Goal: Complete application form

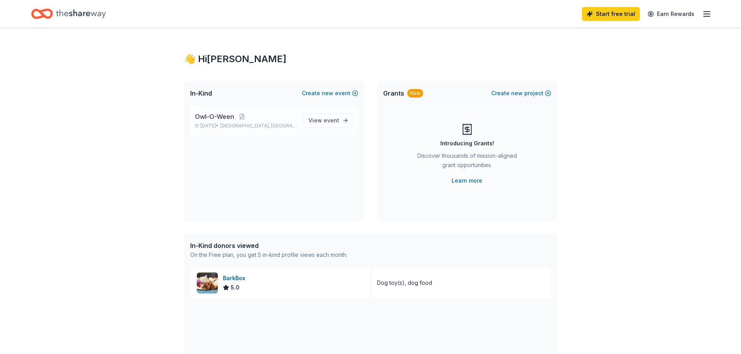
click at [209, 114] on span "Owl-O-Ween" at bounding box center [214, 116] width 39 height 9
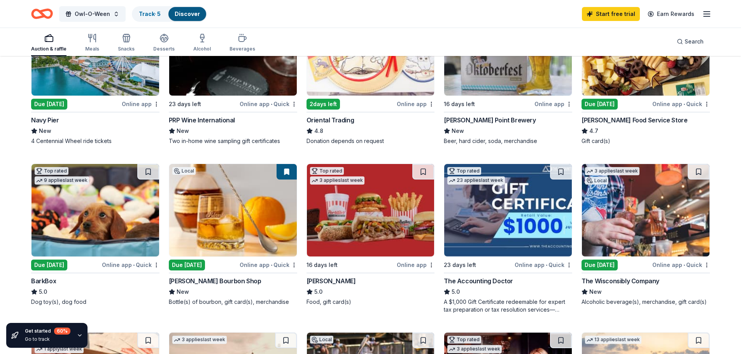
scroll to position [156, 0]
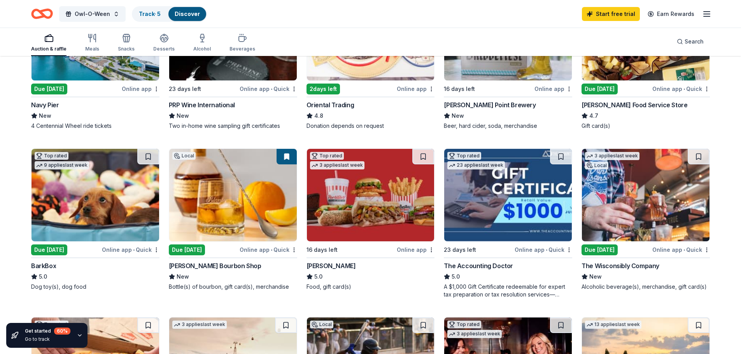
click at [115, 250] on div "Online app • Quick" at bounding box center [131, 250] width 58 height 10
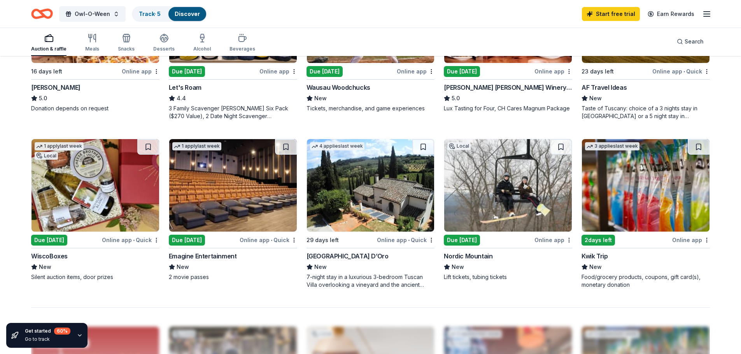
scroll to position [506, 0]
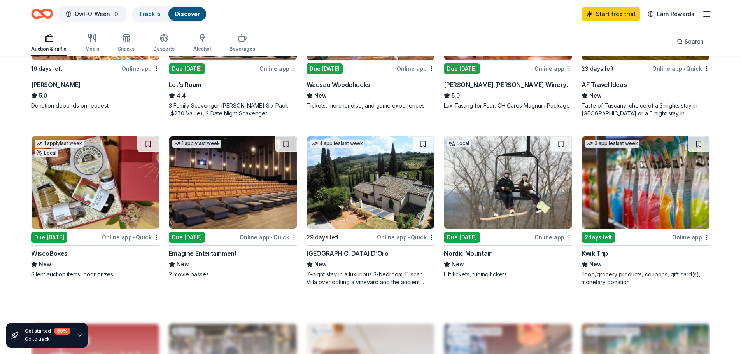
click at [675, 203] on img at bounding box center [646, 183] width 128 height 93
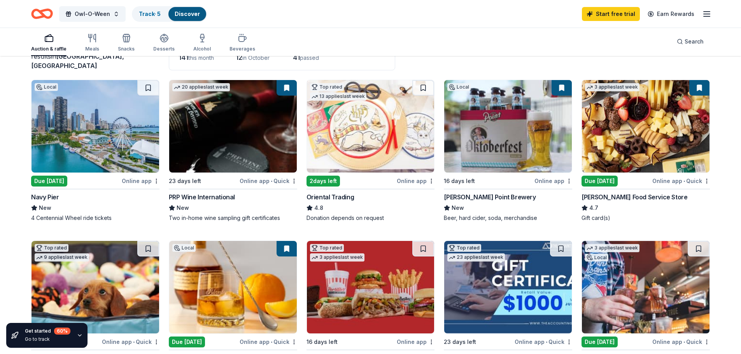
scroll to position [0, 0]
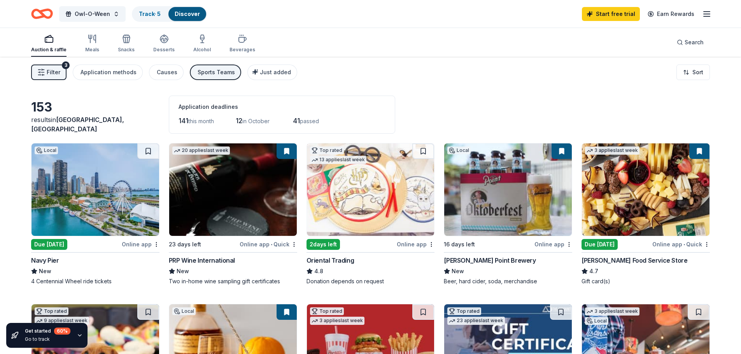
click at [69, 197] on img at bounding box center [96, 190] width 128 height 93
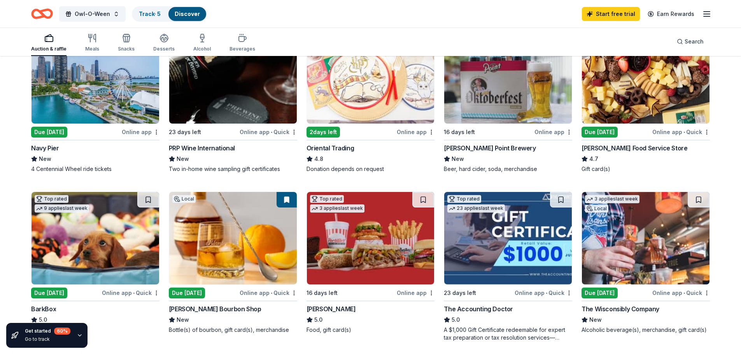
scroll to position [117, 0]
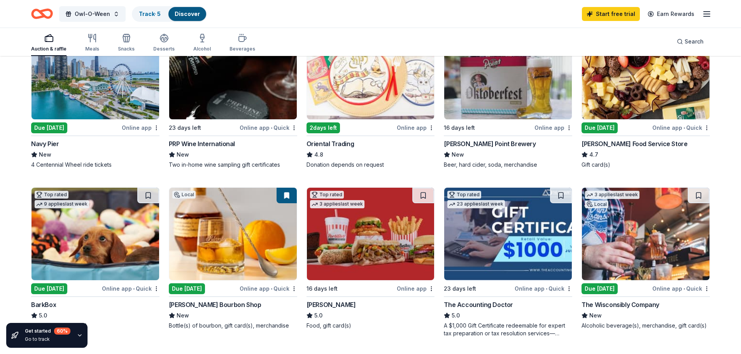
click at [145, 232] on img at bounding box center [96, 234] width 128 height 93
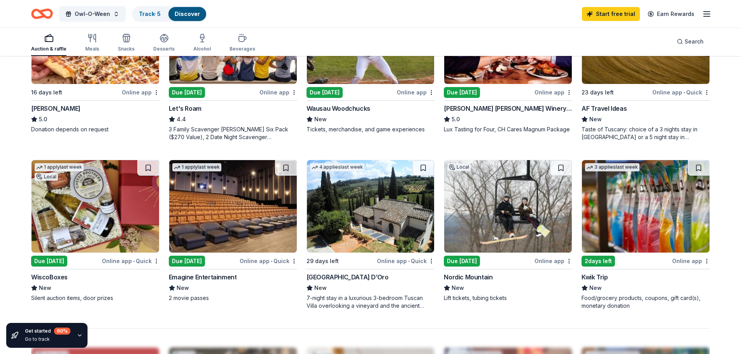
scroll to position [467, 0]
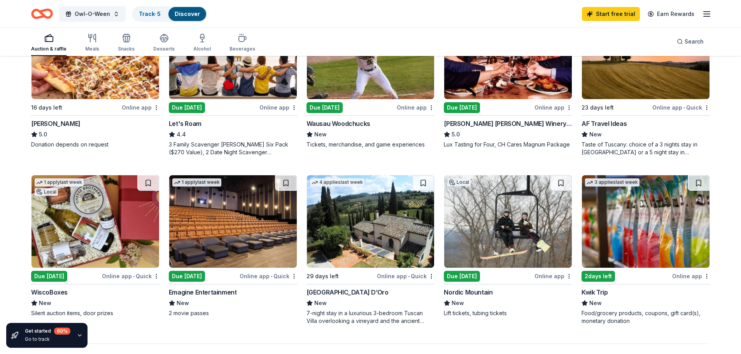
click at [69, 209] on img at bounding box center [96, 221] width 128 height 93
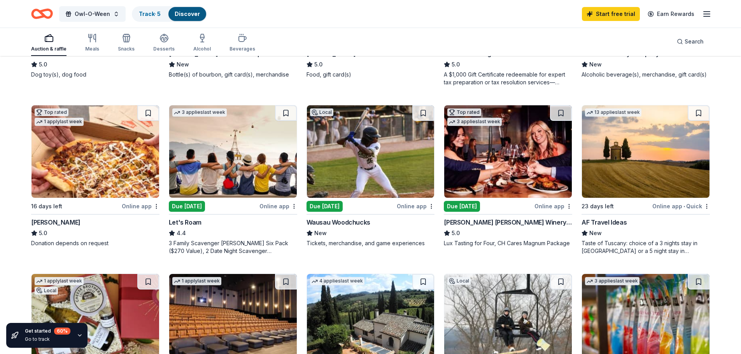
scroll to position [350, 0]
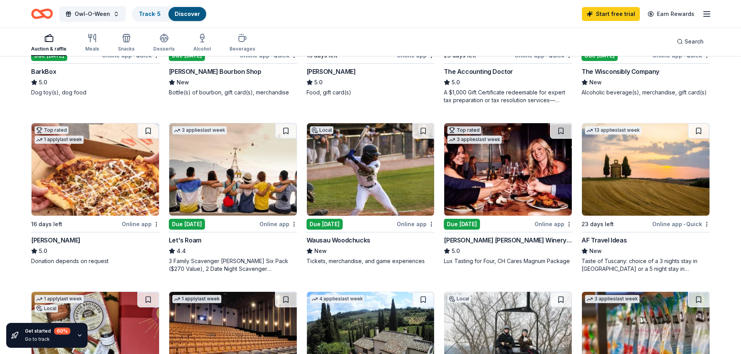
click at [490, 185] on img at bounding box center [508, 169] width 128 height 93
click at [144, 16] on link "Track · 5" at bounding box center [150, 14] width 22 height 7
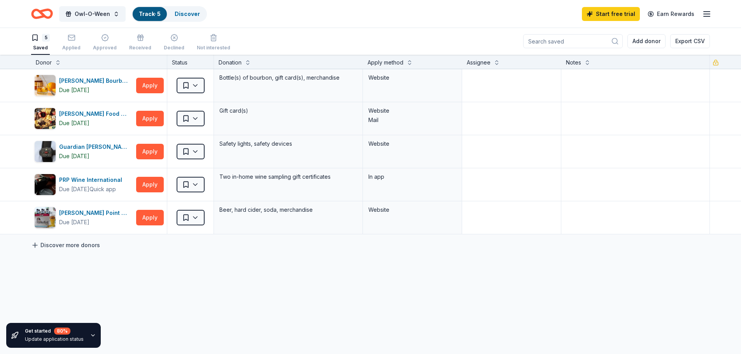
click at [35, 246] on icon at bounding box center [35, 245] width 0 height 5
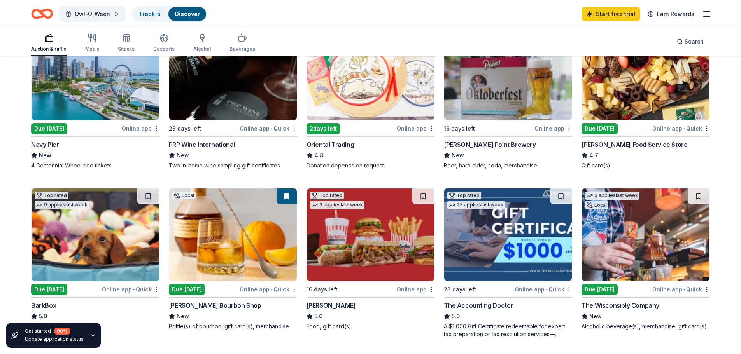
scroll to position [117, 0]
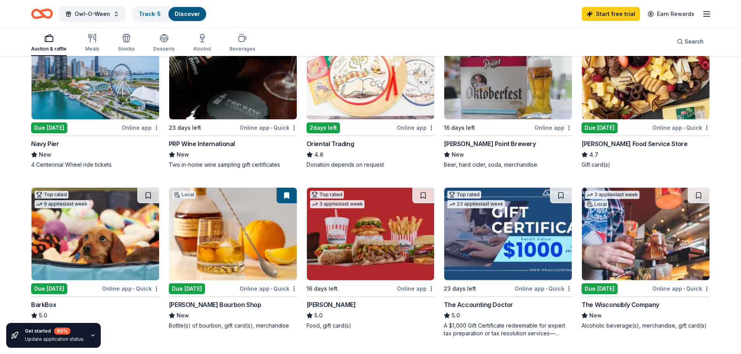
click at [370, 256] on img at bounding box center [371, 234] width 128 height 93
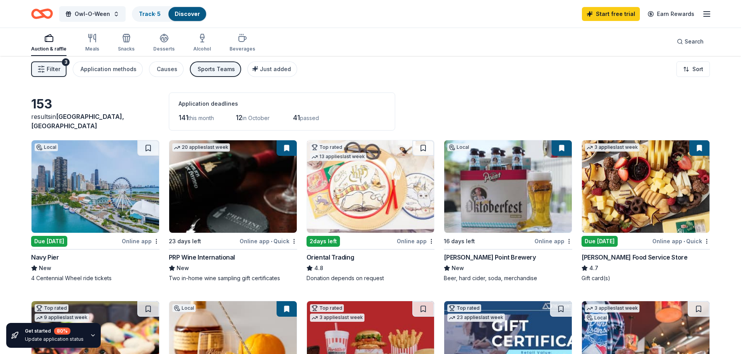
scroll to position [0, 0]
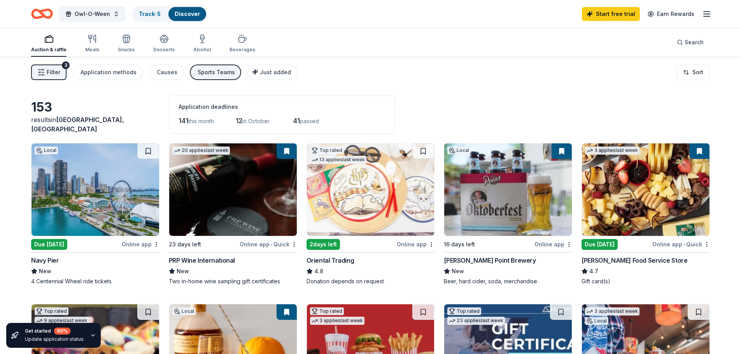
click at [707, 16] on line "button" at bounding box center [707, 16] width 6 height 0
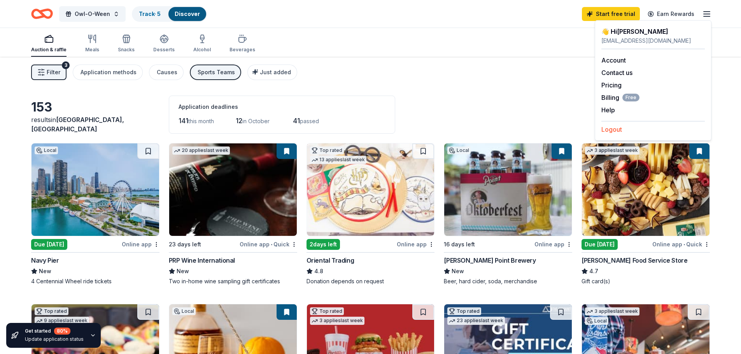
click at [607, 130] on button "Logout" at bounding box center [611, 129] width 21 height 9
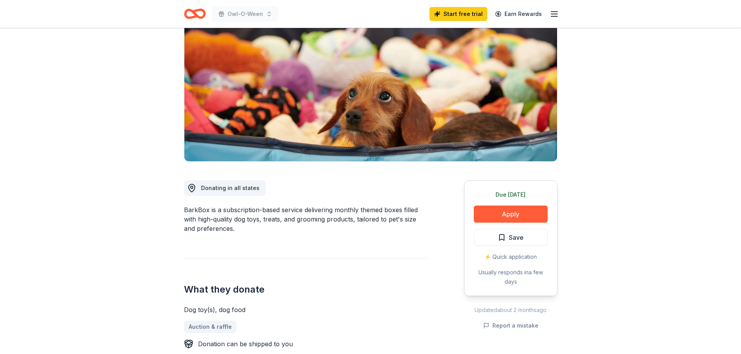
scroll to position [78, 0]
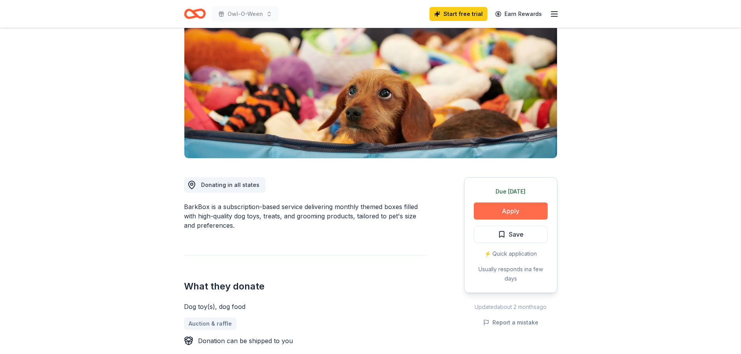
click at [501, 210] on button "Apply" at bounding box center [511, 211] width 74 height 17
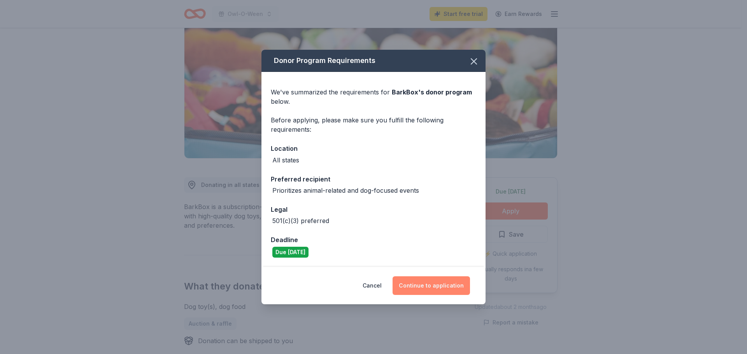
click at [420, 288] on button "Continue to application" at bounding box center [430, 286] width 77 height 19
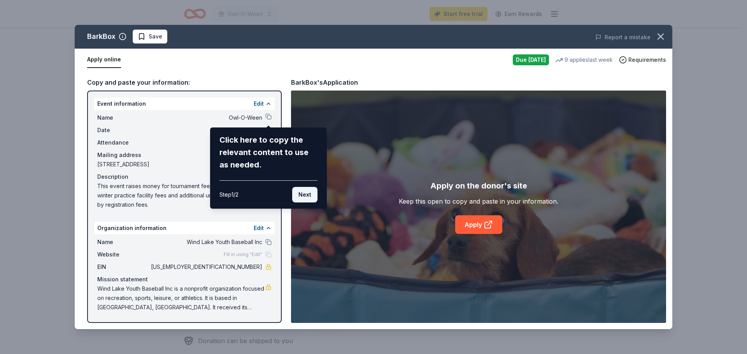
click at [303, 196] on button "Next" at bounding box center [304, 195] width 25 height 16
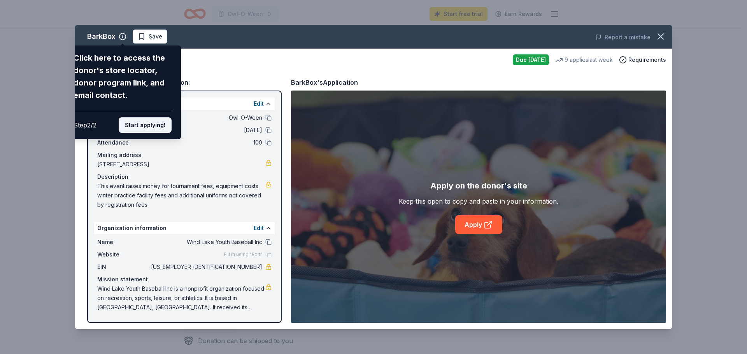
click at [149, 126] on button "Start applying!" at bounding box center [145, 125] width 53 height 16
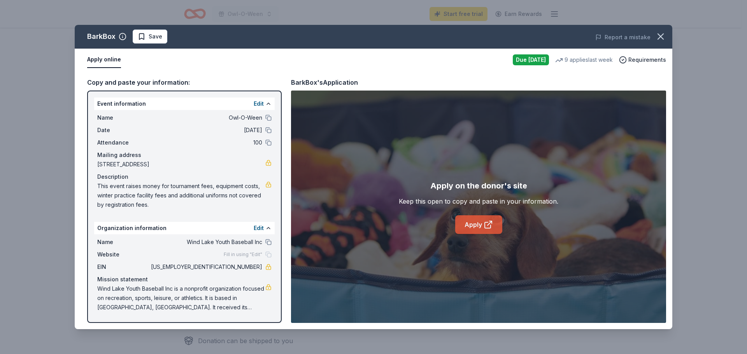
click at [481, 227] on link "Apply" at bounding box center [478, 224] width 47 height 19
click at [378, 39] on div "BarkBox Save" at bounding box center [254, 37] width 359 height 14
click at [723, 170] on div "BarkBox Save Report a mistake Apply online Due today 9 applies last week Requir…" at bounding box center [373, 177] width 747 height 354
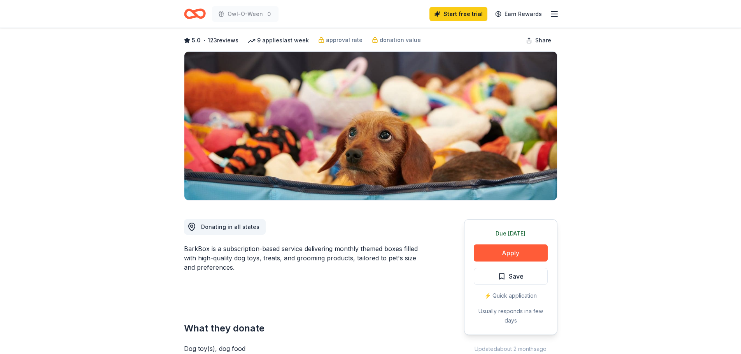
scroll to position [0, 0]
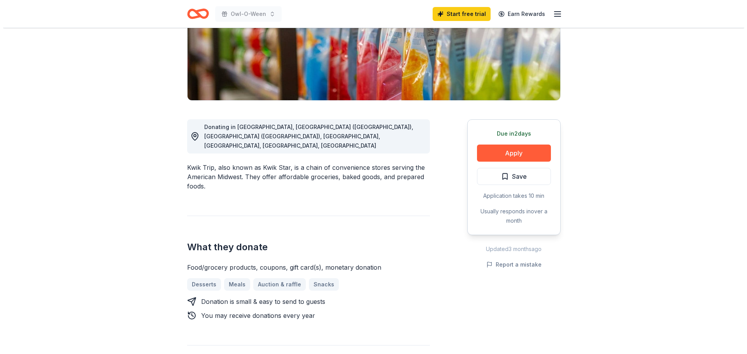
scroll to position [156, 0]
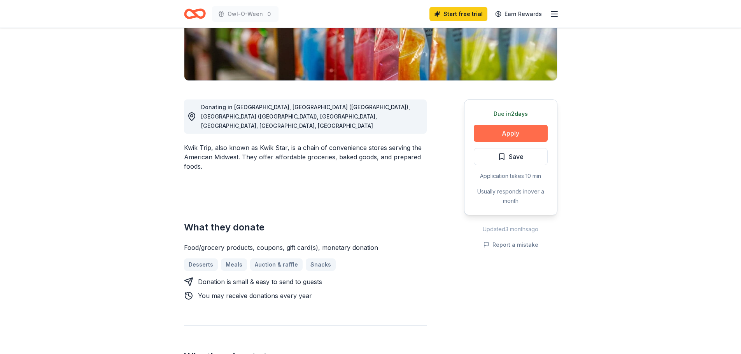
click at [512, 132] on button "Apply" at bounding box center [511, 133] width 74 height 17
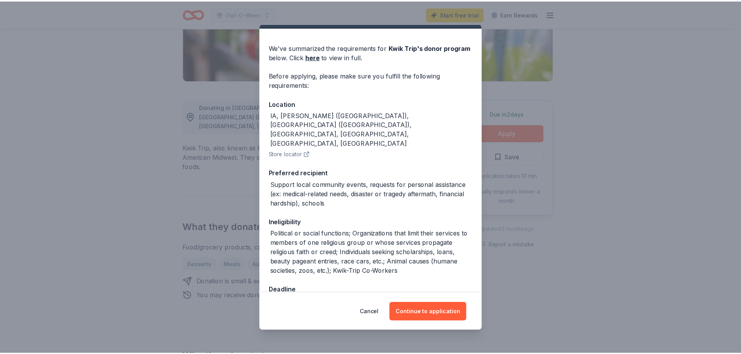
scroll to position [44, 0]
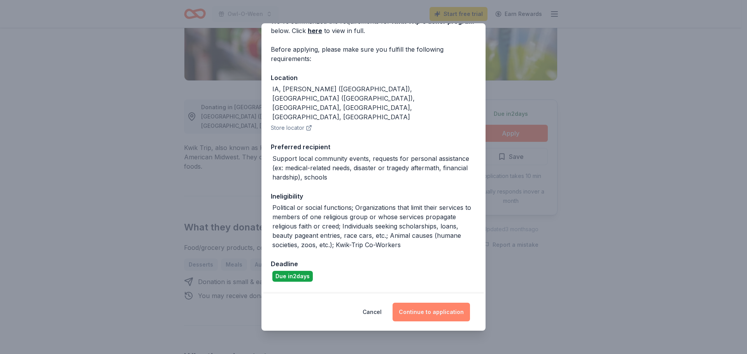
click at [425, 316] on button "Continue to application" at bounding box center [430, 312] width 77 height 19
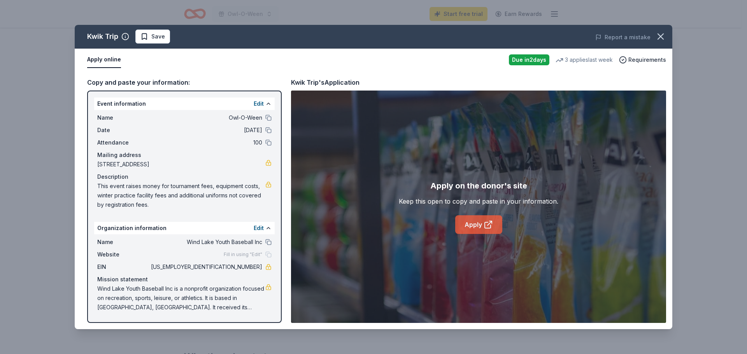
click at [469, 226] on link "Apply" at bounding box center [478, 224] width 47 height 19
click at [270, 243] on button at bounding box center [268, 242] width 6 height 6
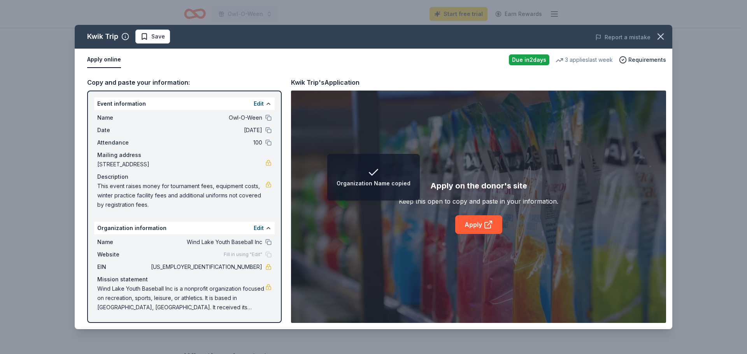
click at [146, 207] on span "This event raises money for tournament fees, equipment costs, winter practice f…" at bounding box center [181, 196] width 168 height 28
drag, startPoint x: 150, startPoint y: 206, endPoint x: 109, endPoint y: 197, distance: 42.3
click at [112, 198] on span "This event raises money for tournament fees, equipment costs, winter practice f…" at bounding box center [181, 196] width 168 height 28
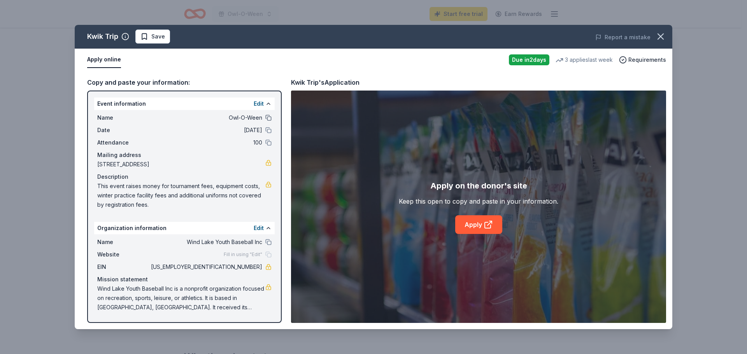
click at [267, 116] on button at bounding box center [268, 118] width 6 height 6
click at [268, 129] on button at bounding box center [268, 130] width 6 height 6
click at [695, 271] on div "Kwik Trip Save Report a mistake Apply online Due in 2 days 3 applies last week …" at bounding box center [373, 177] width 747 height 354
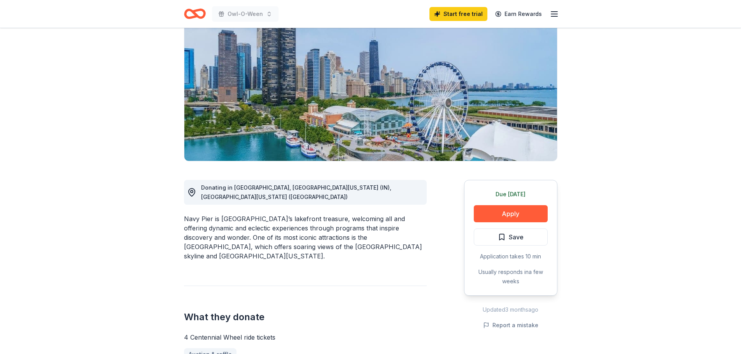
scroll to position [78, 0]
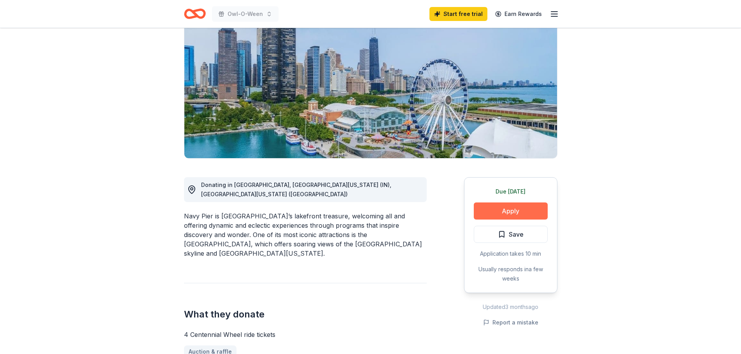
click at [525, 208] on button "Apply" at bounding box center [511, 211] width 74 height 17
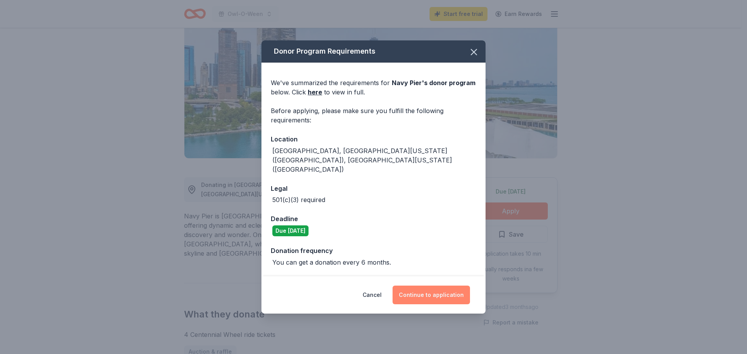
click at [428, 286] on button "Continue to application" at bounding box center [430, 295] width 77 height 19
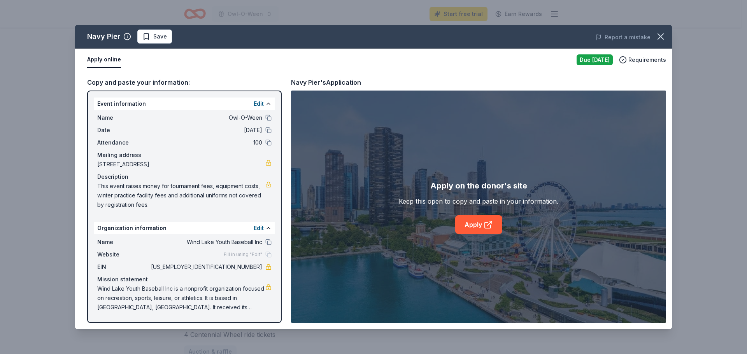
click at [711, 243] on div "Navy Pier Save Report a mistake Apply online Due [DATE] Requirements Copy and p…" at bounding box center [373, 177] width 747 height 354
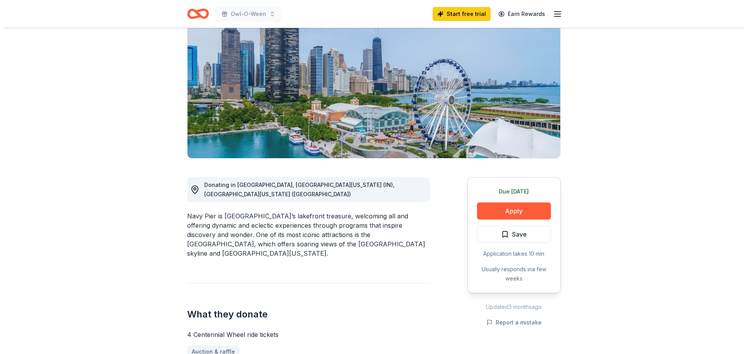
scroll to position [117, 0]
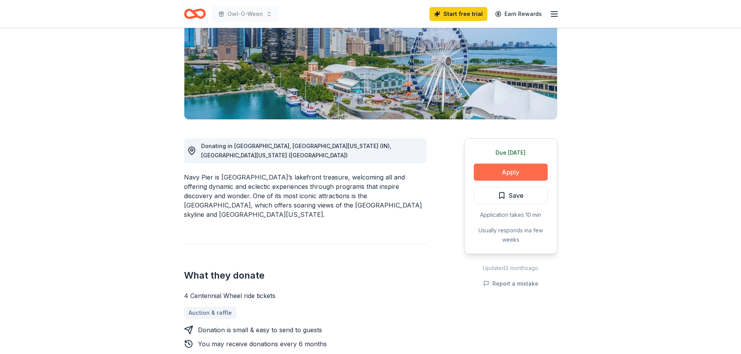
click at [529, 165] on button "Apply" at bounding box center [511, 172] width 74 height 17
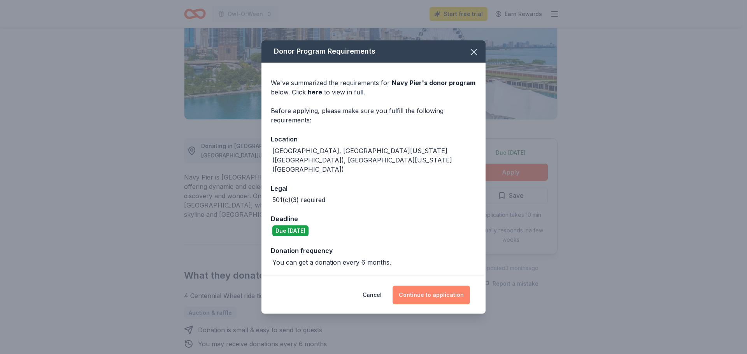
click at [433, 286] on button "Continue to application" at bounding box center [430, 295] width 77 height 19
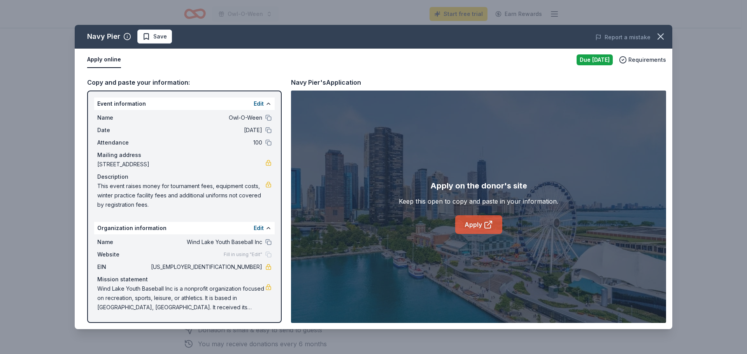
click at [468, 225] on link "Apply" at bounding box center [478, 224] width 47 height 19
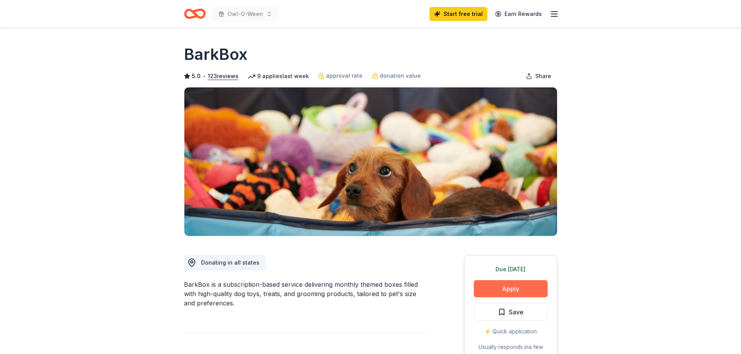
click at [499, 291] on button "Apply" at bounding box center [511, 288] width 74 height 17
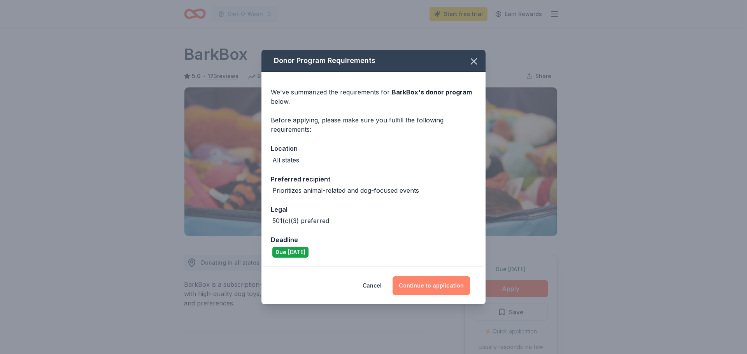
click at [434, 287] on button "Continue to application" at bounding box center [430, 286] width 77 height 19
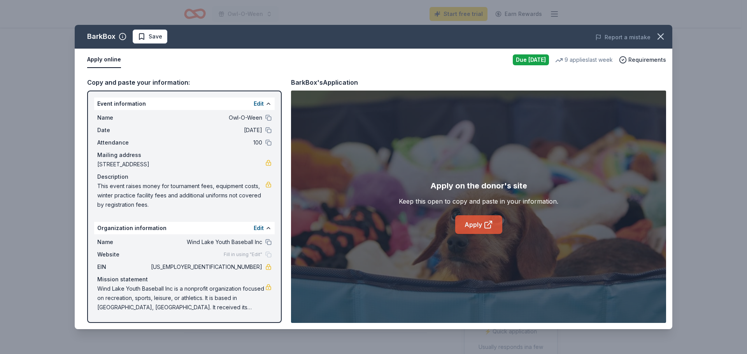
click at [480, 226] on link "Apply" at bounding box center [478, 224] width 47 height 19
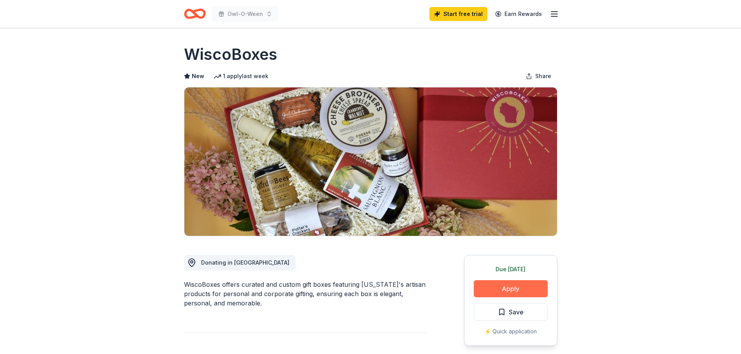
click at [495, 286] on button "Apply" at bounding box center [511, 288] width 74 height 17
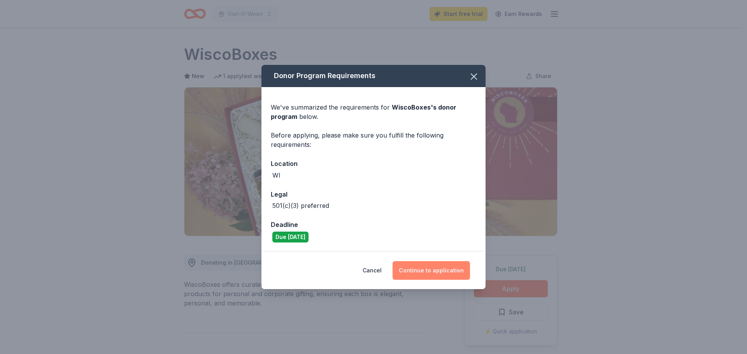
click at [429, 273] on button "Continue to application" at bounding box center [430, 270] width 77 height 19
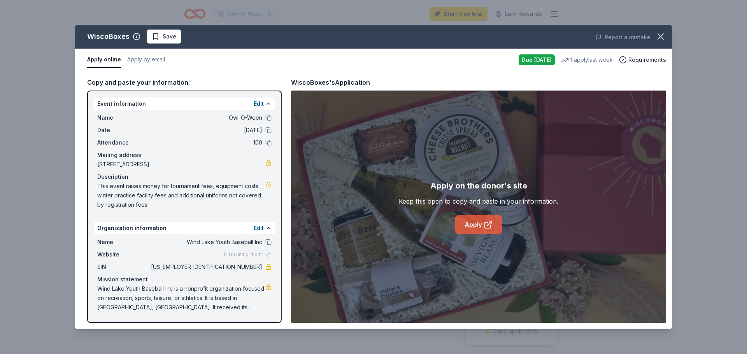
click at [477, 228] on link "Apply" at bounding box center [478, 224] width 47 height 19
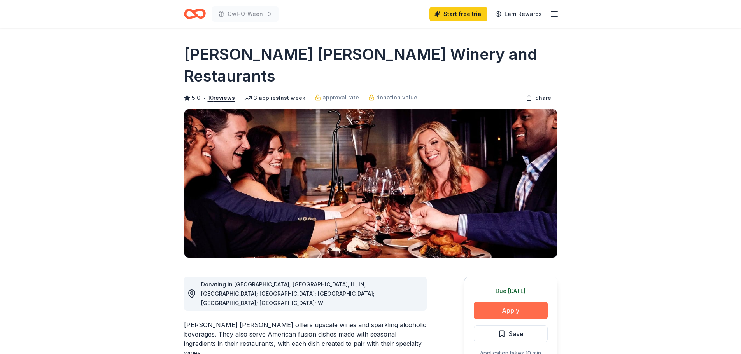
click at [497, 302] on button "Apply" at bounding box center [511, 310] width 74 height 17
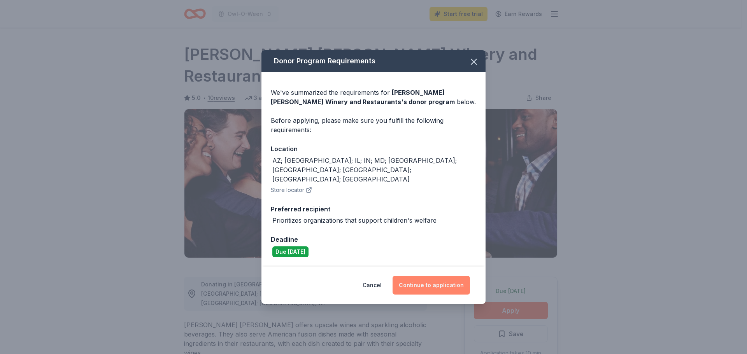
click at [439, 281] on button "Continue to application" at bounding box center [430, 285] width 77 height 19
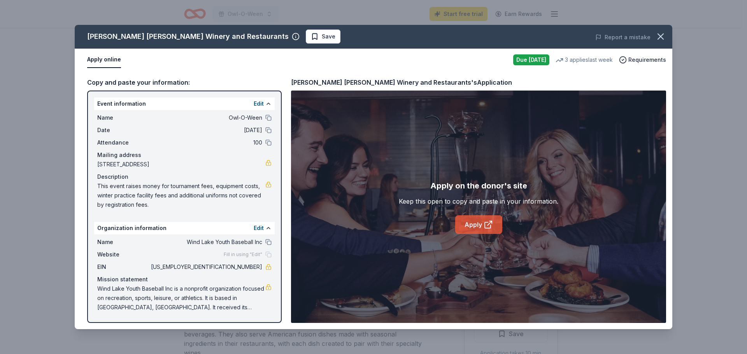
click at [471, 222] on link "Apply" at bounding box center [478, 224] width 47 height 19
click at [658, 39] on icon "button" at bounding box center [660, 36] width 5 height 5
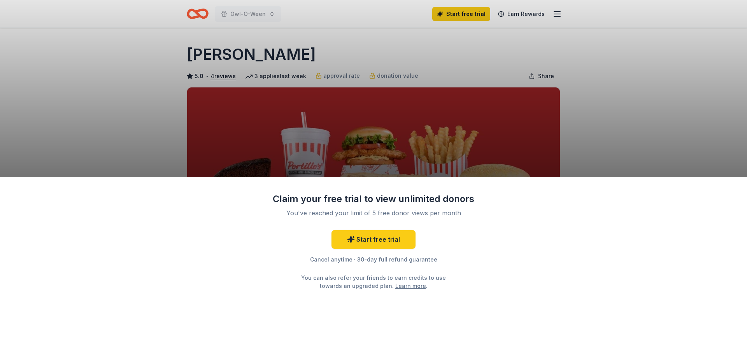
click at [641, 125] on div "Claim your free trial to view unlimited donors You've reached your limit of 5 f…" at bounding box center [373, 177] width 747 height 354
